Goal: Task Accomplishment & Management: Manage account settings

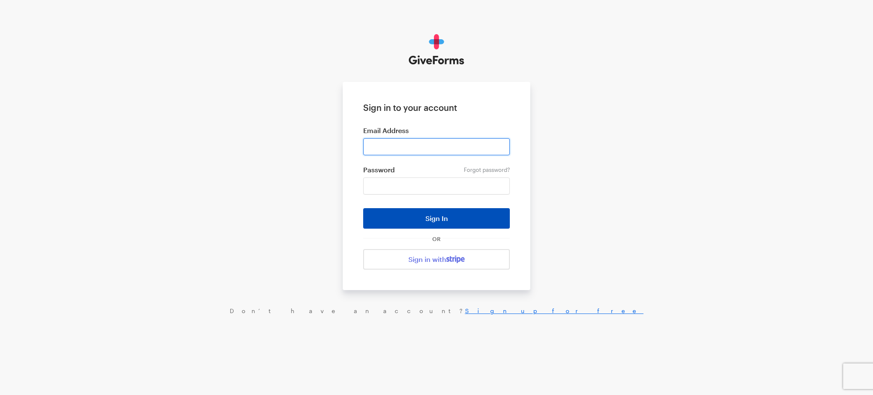
type input "financeadmin@zerowasteeurope.eu"
click at [423, 218] on button "Sign In" at bounding box center [436, 218] width 147 height 20
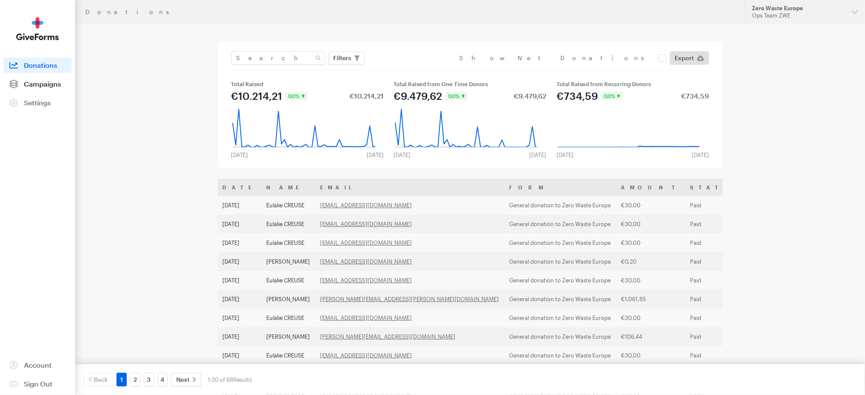
click at [46, 87] on span "Campaigns" at bounding box center [42, 84] width 37 height 8
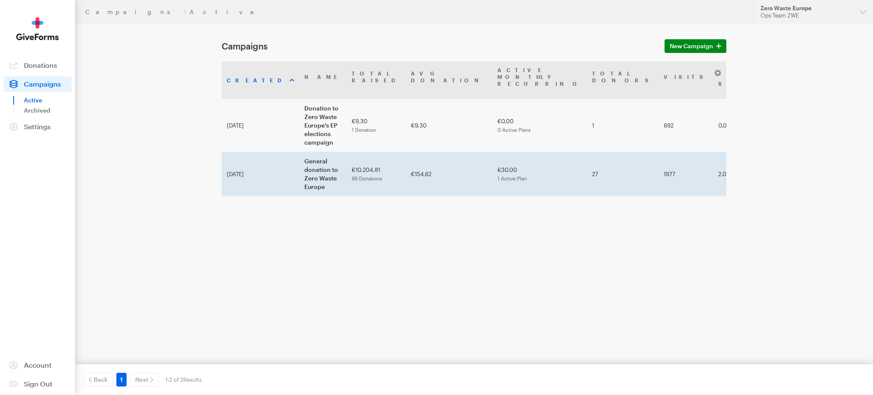
click at [299, 152] on td "General donation to Zero Waste Europe" at bounding box center [322, 174] width 47 height 44
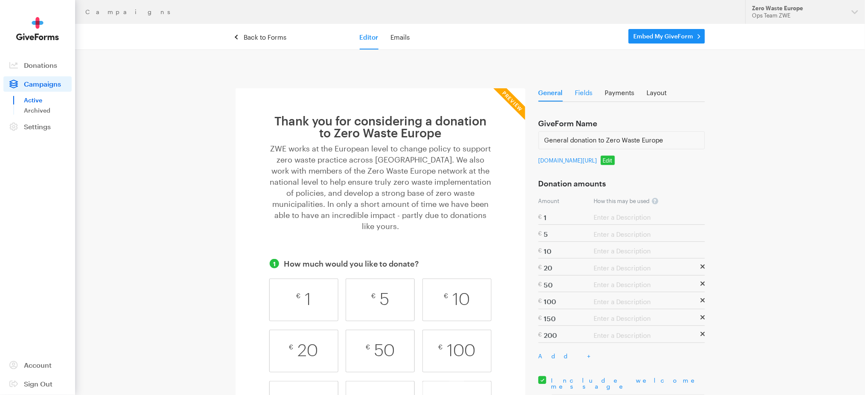
click at [587, 93] on link "Fields" at bounding box center [583, 95] width 17 height 12
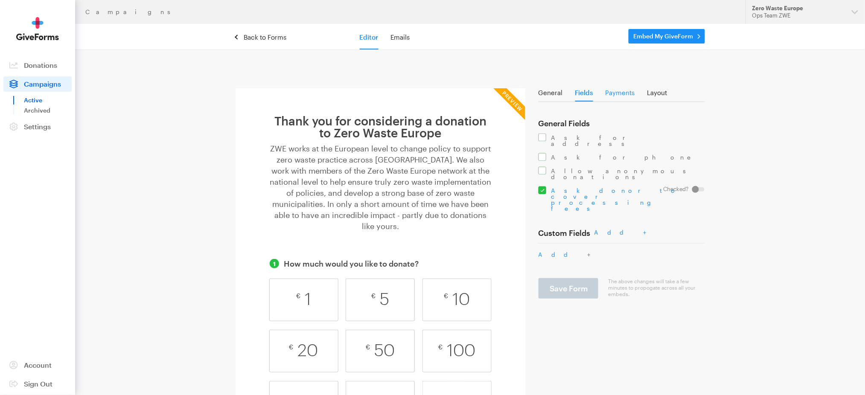
click at [625, 93] on link "Payments" at bounding box center [619, 95] width 29 height 12
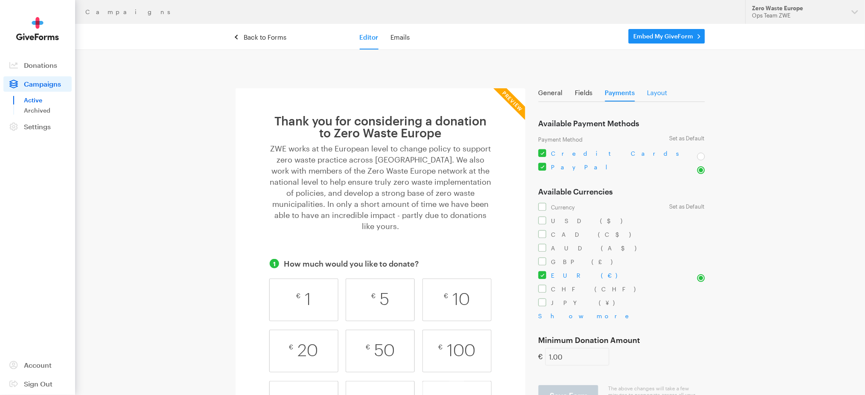
drag, startPoint x: 644, startPoint y: 92, endPoint x: 657, endPoint y: 92, distance: 12.8
click at [645, 92] on div "General Fields Payments Layout" at bounding box center [621, 95] width 166 height 14
click at [667, 92] on div "General Fields Payments Layout" at bounding box center [621, 95] width 166 height 14
click at [664, 93] on link "Layout" at bounding box center [657, 95] width 20 height 12
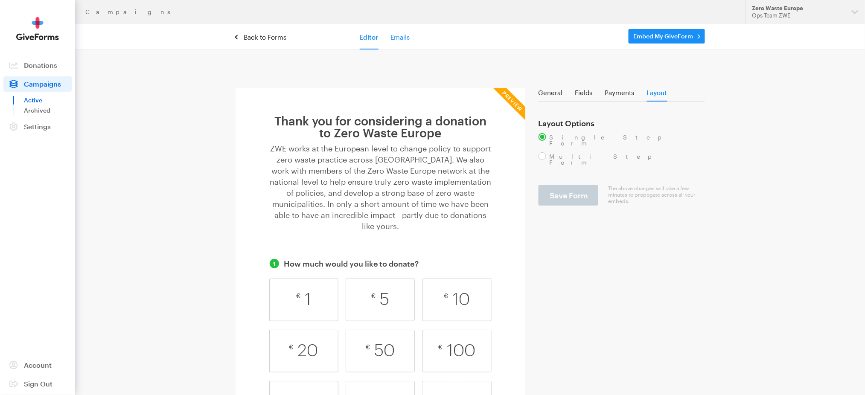
click at [398, 40] on link "Emails" at bounding box center [400, 37] width 19 height 8
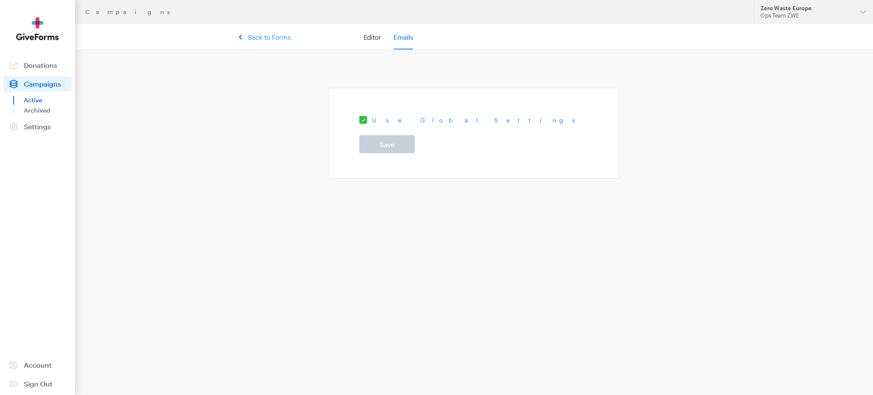
click at [259, 36] on link "Back to Forms" at bounding box center [265, 37] width 51 height 8
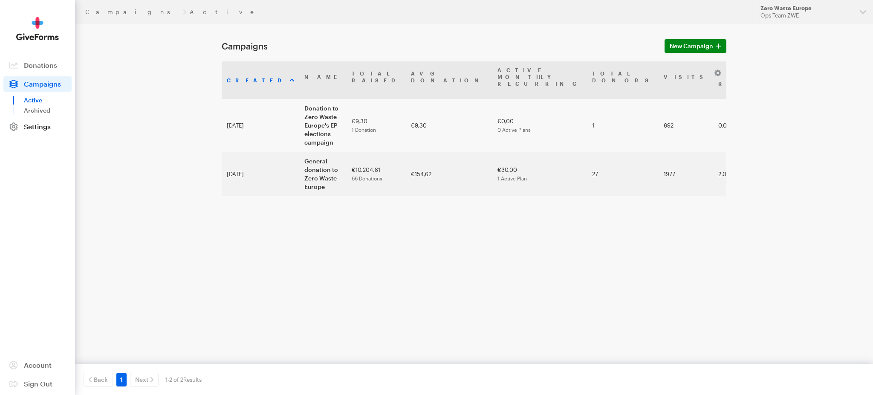
click at [31, 128] on span "Settings" at bounding box center [37, 126] width 27 height 8
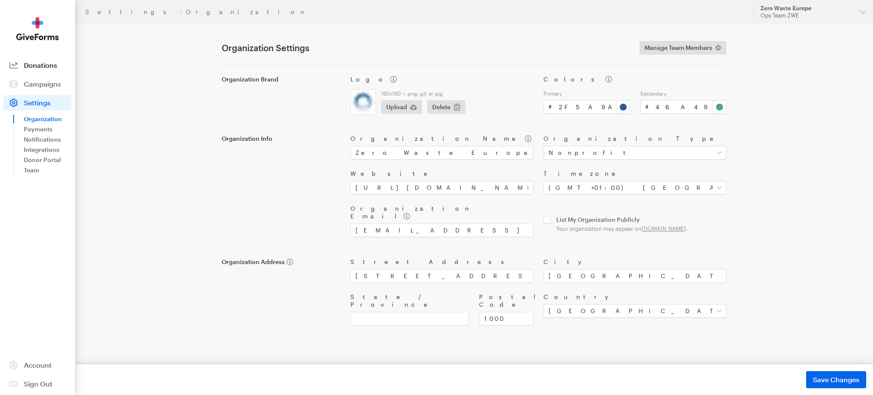
click at [52, 70] on link "Donations" at bounding box center [37, 65] width 68 height 15
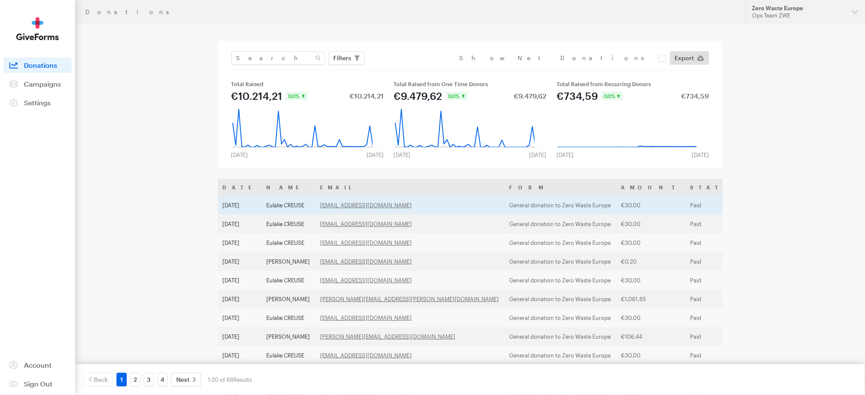
click at [277, 202] on td "Eulalie CREUSE" at bounding box center [288, 205] width 54 height 19
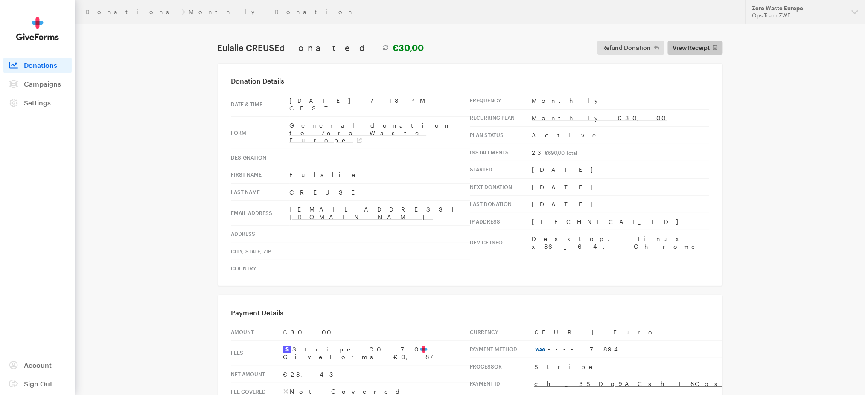
click at [715, 46] on icon at bounding box center [715, 47] width 5 height 5
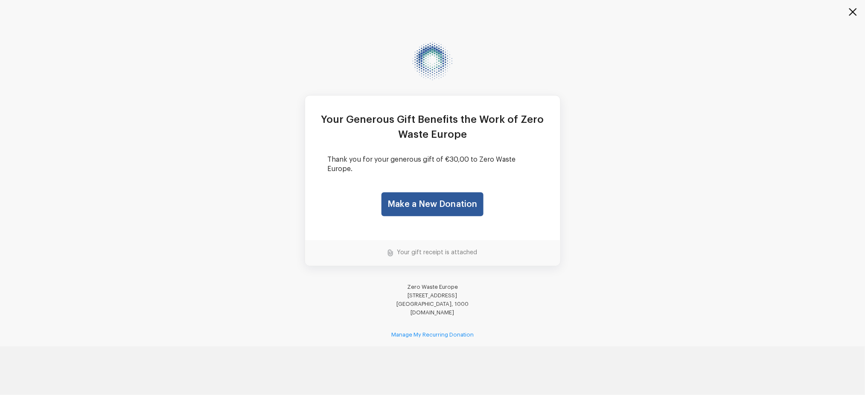
click at [853, 12] on button "button" at bounding box center [847, 17] width 34 height 34
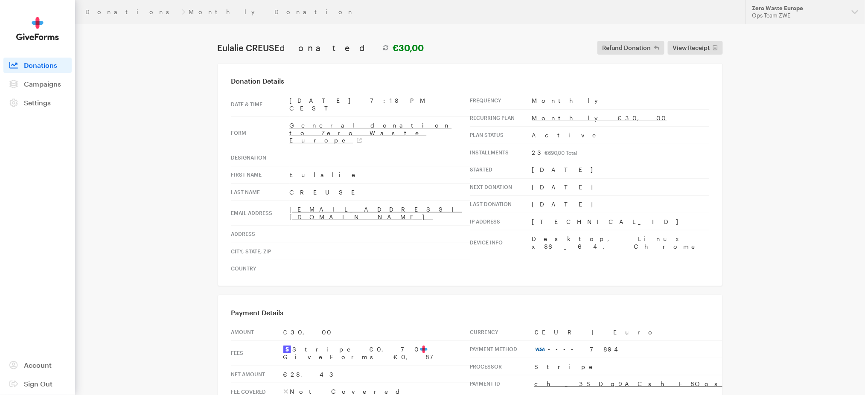
click at [39, 40] on img at bounding box center [37, 28] width 43 height 23
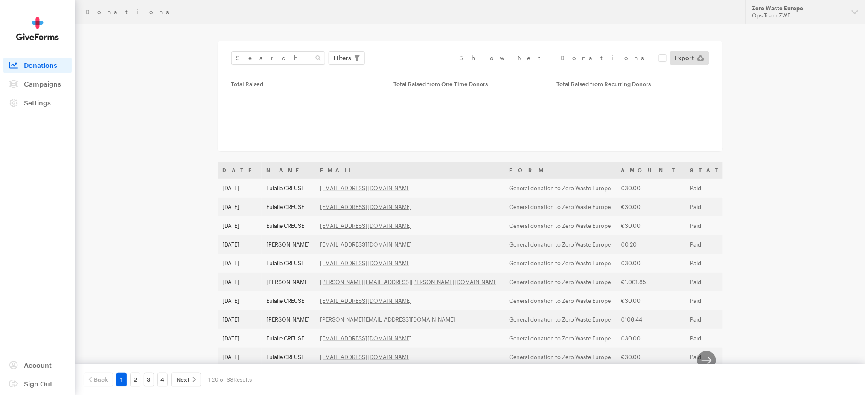
click at [29, 31] on img at bounding box center [37, 28] width 43 height 23
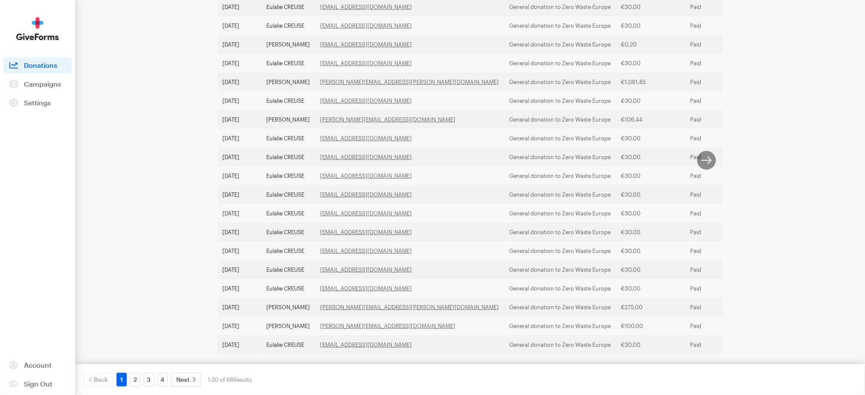
scroll to position [234, 0]
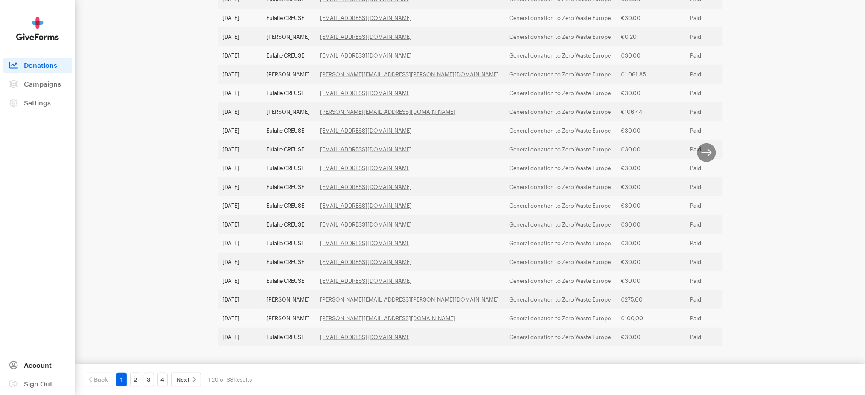
click at [35, 365] on span "Account" at bounding box center [38, 365] width 28 height 8
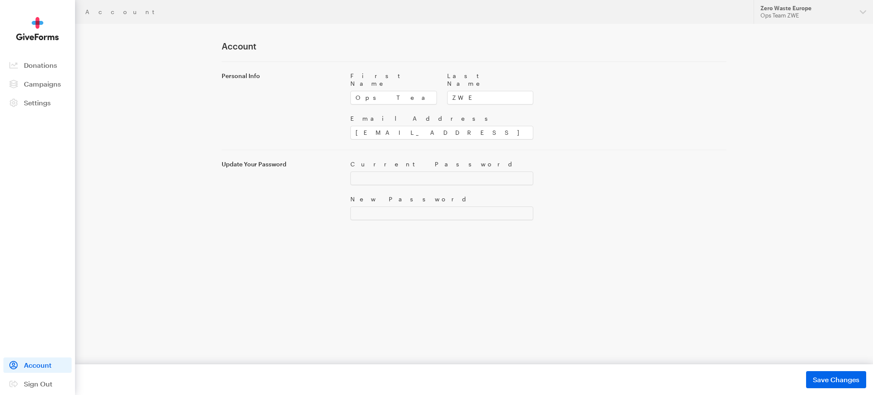
click at [48, 33] on img at bounding box center [37, 28] width 43 height 23
